Goal: Information Seeking & Learning: Learn about a topic

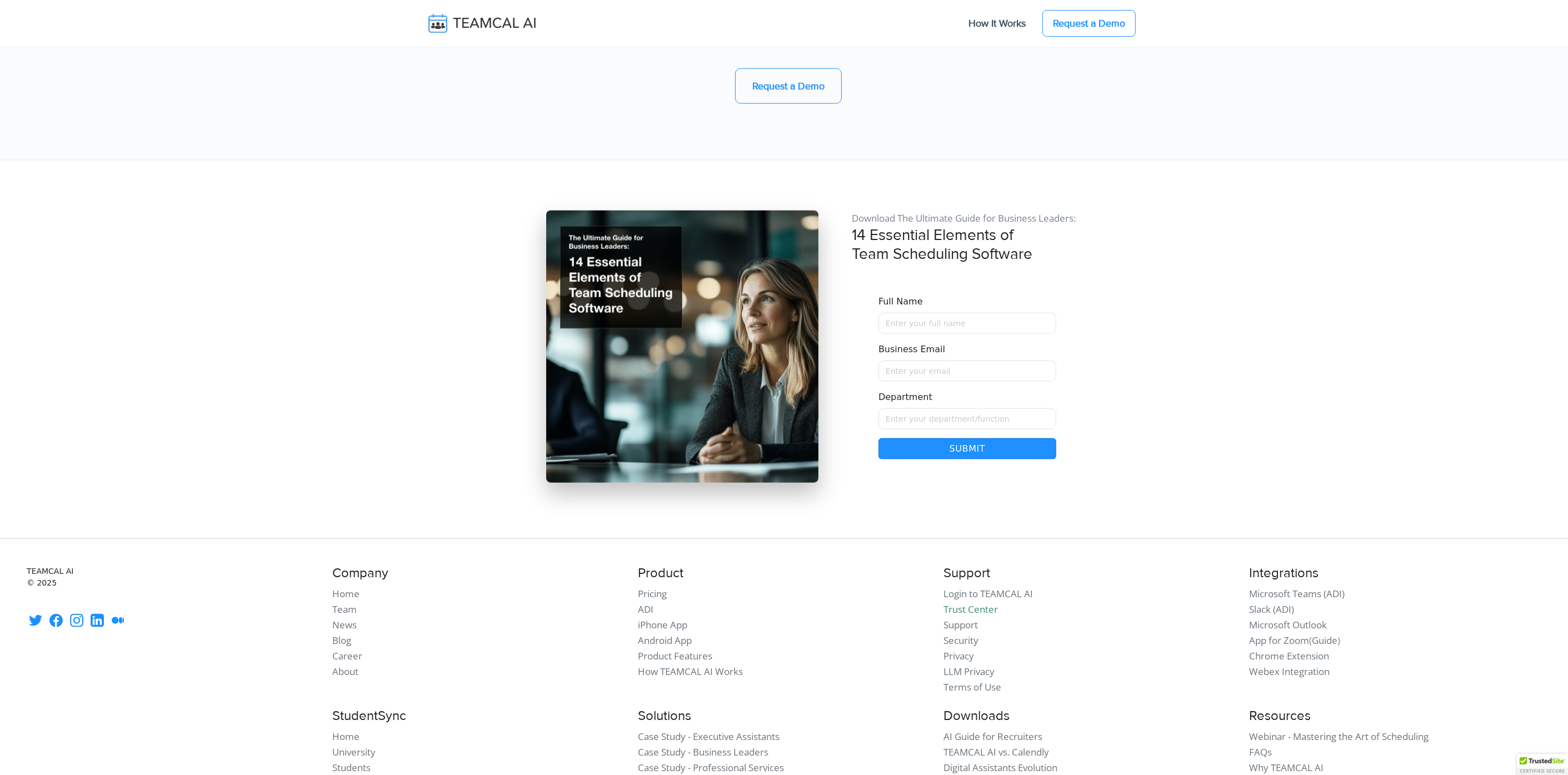
scroll to position [9351, 0]
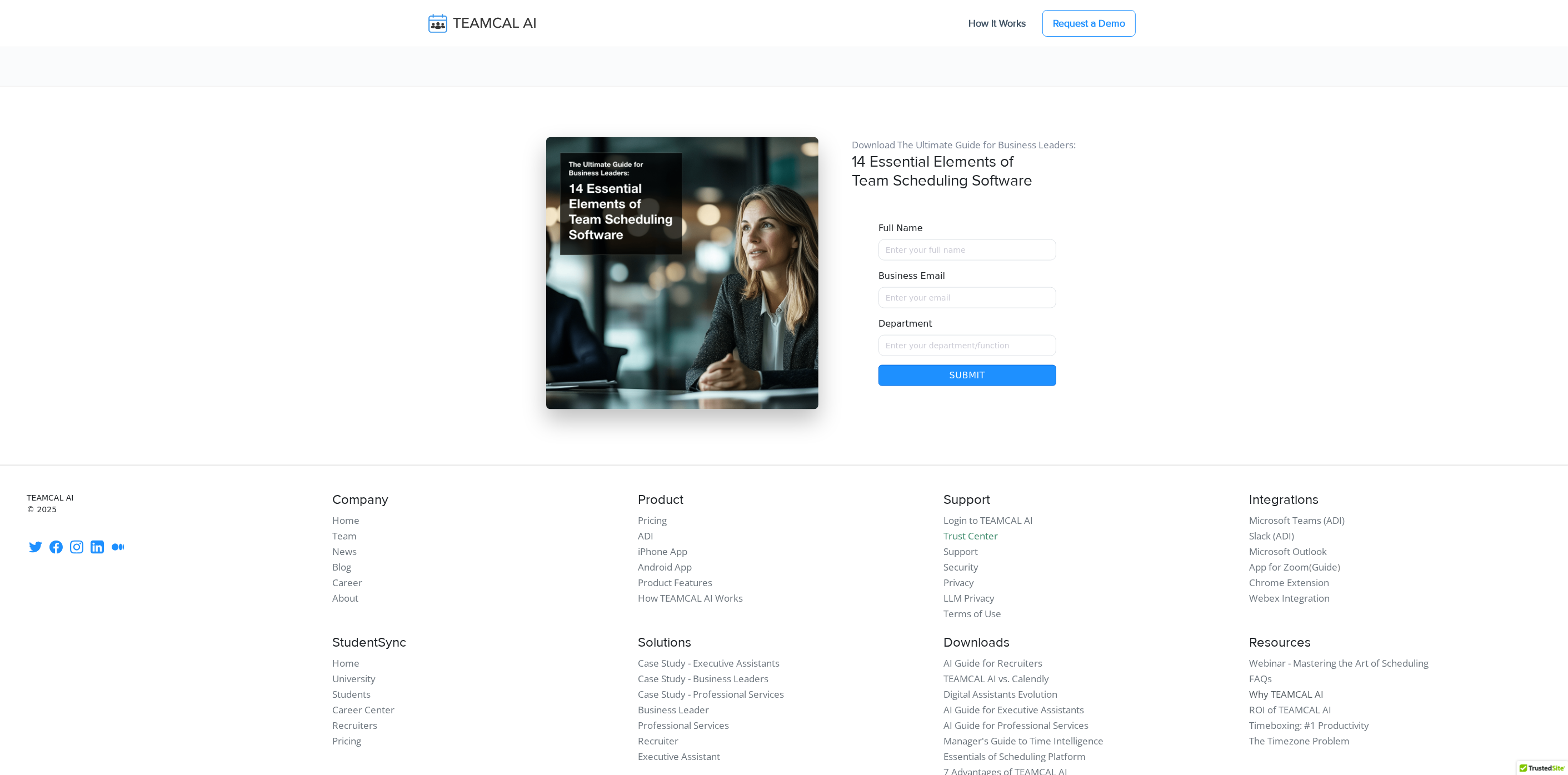
click at [1283, 688] on link "Why TEAMCAL AI" at bounding box center [1286, 694] width 74 height 13
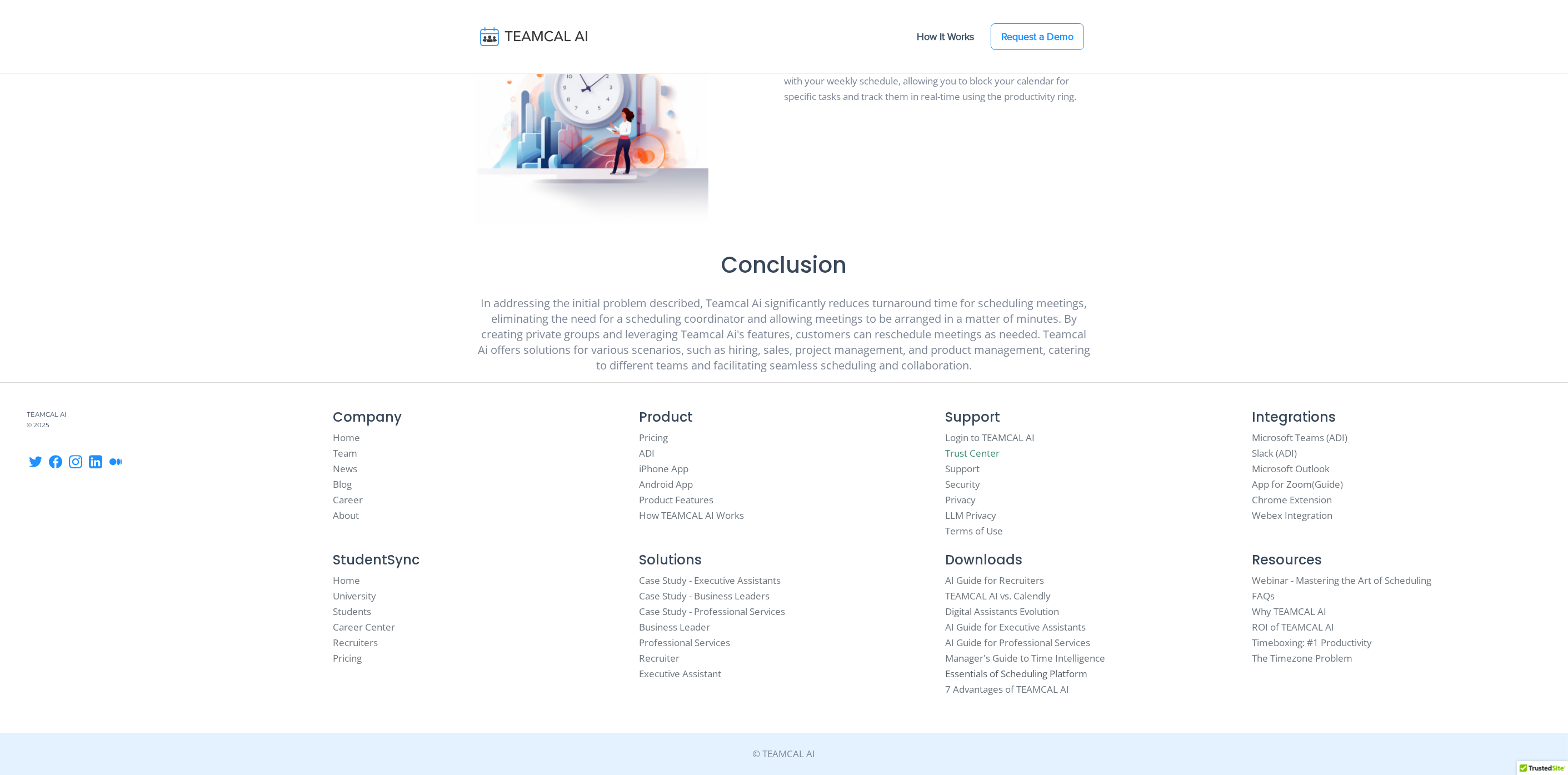
scroll to position [5579, 0]
click at [1038, 629] on link "AI Guide for Executive Assistants" at bounding box center [1016, 627] width 141 height 13
click at [743, 583] on link "Case Study - Executive Assistants" at bounding box center [710, 580] width 142 height 13
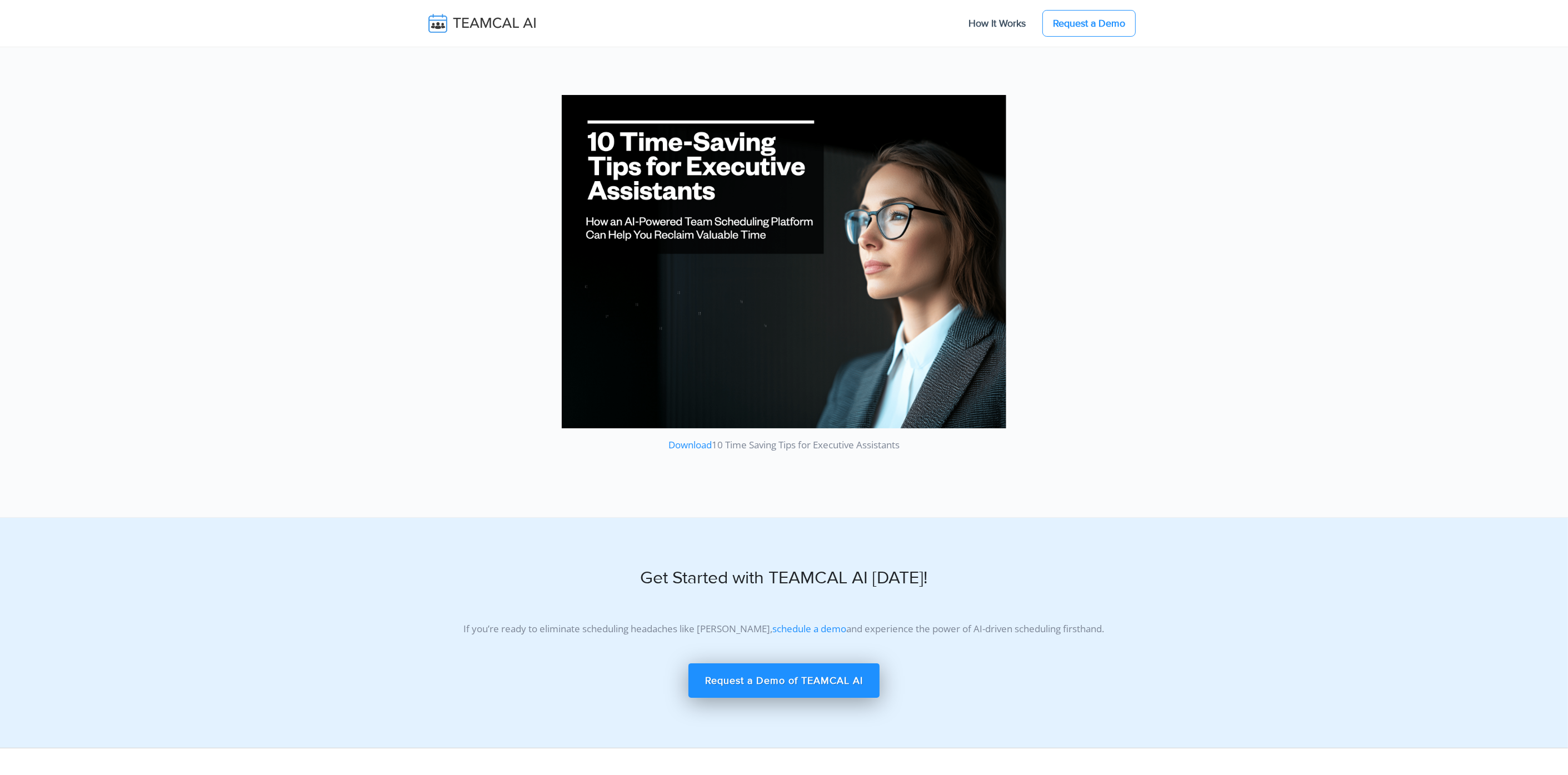
scroll to position [7488, 0]
